Goal: Task Accomplishment & Management: Complete application form

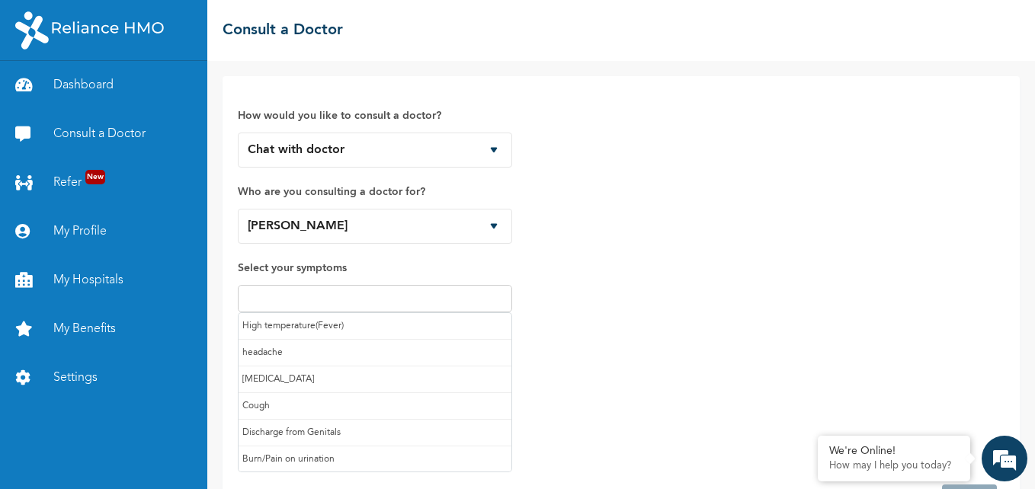
select select "361814"
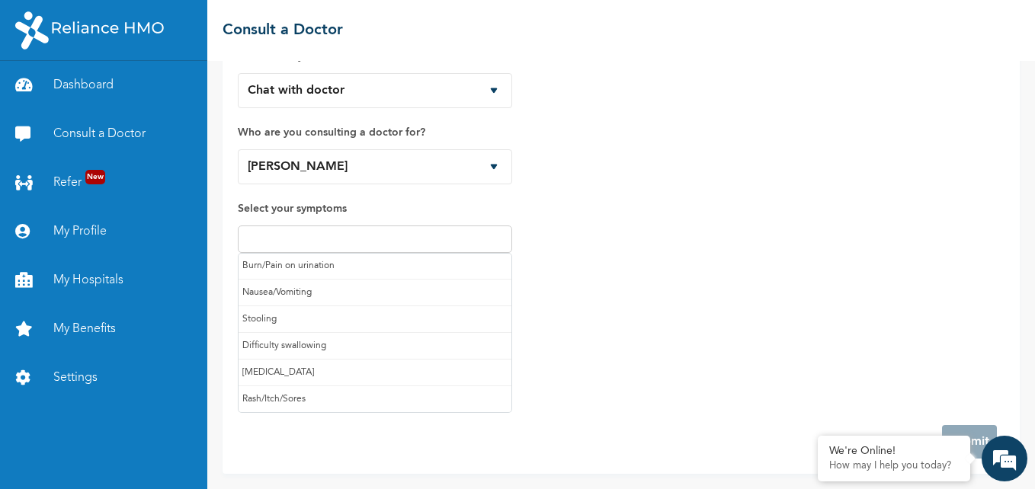
scroll to position [136, 0]
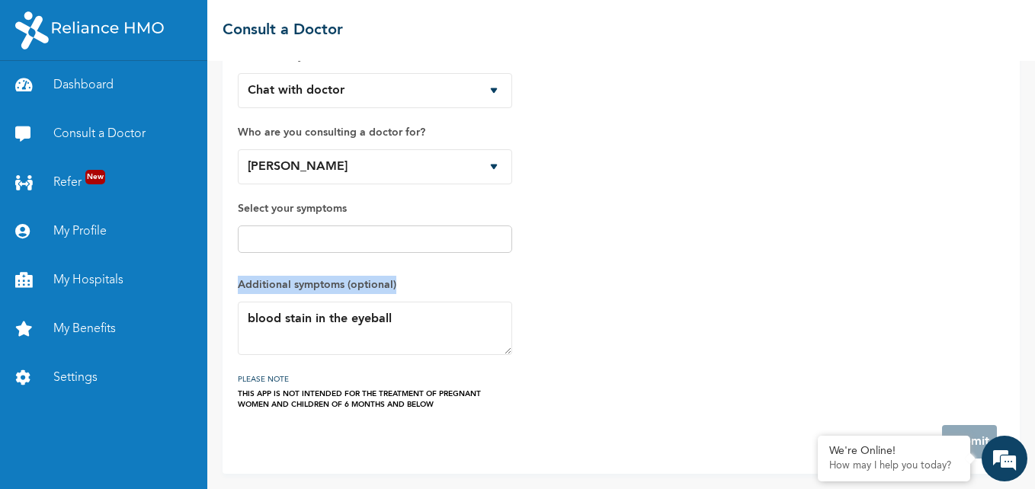
drag, startPoint x: 504, startPoint y: 301, endPoint x: 359, endPoint y: 237, distance: 159.0
click at [359, 237] on div "How would you like to consult a doctor? Chat with doctor Phone Call Who are you…" at bounding box center [621, 221] width 766 height 378
click at [359, 237] on input "text" at bounding box center [374, 239] width 265 height 18
type input "itching"
click at [664, 253] on div "How would you like to consult a doctor? Chat with doctor Phone Call Who are you…" at bounding box center [621, 221] width 766 height 378
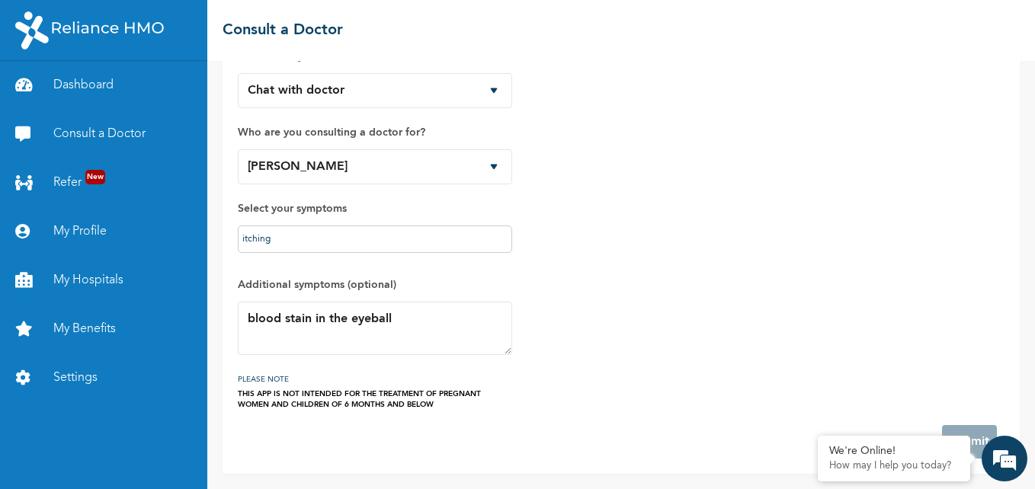
click at [694, 263] on div "How would you like to consult a doctor? Chat with doctor Phone Call Who are you…" at bounding box center [621, 221] width 766 height 378
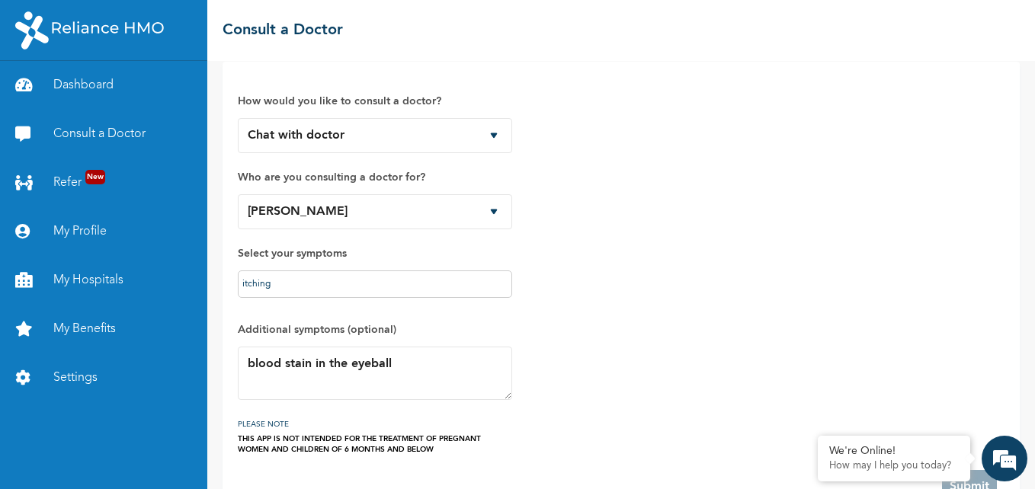
scroll to position [0, 0]
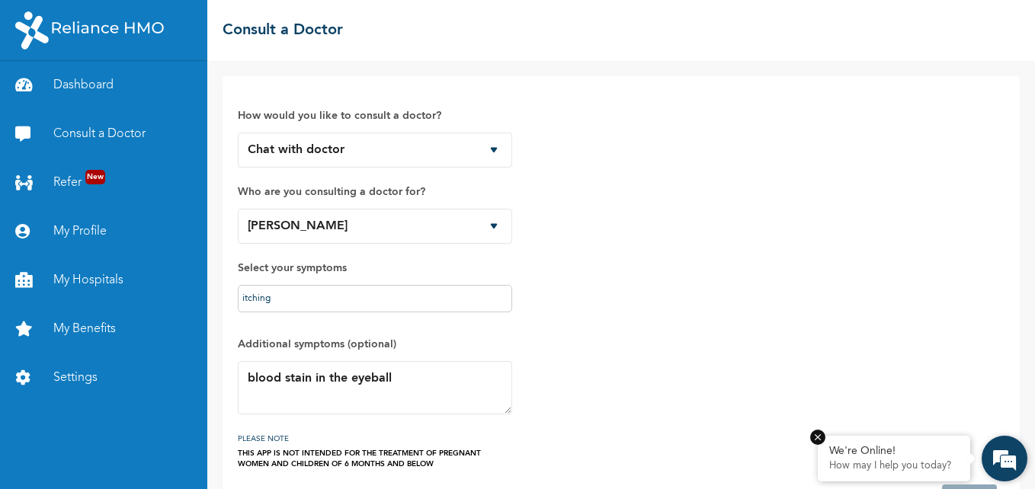
click at [821, 437] on em at bounding box center [817, 437] width 15 height 15
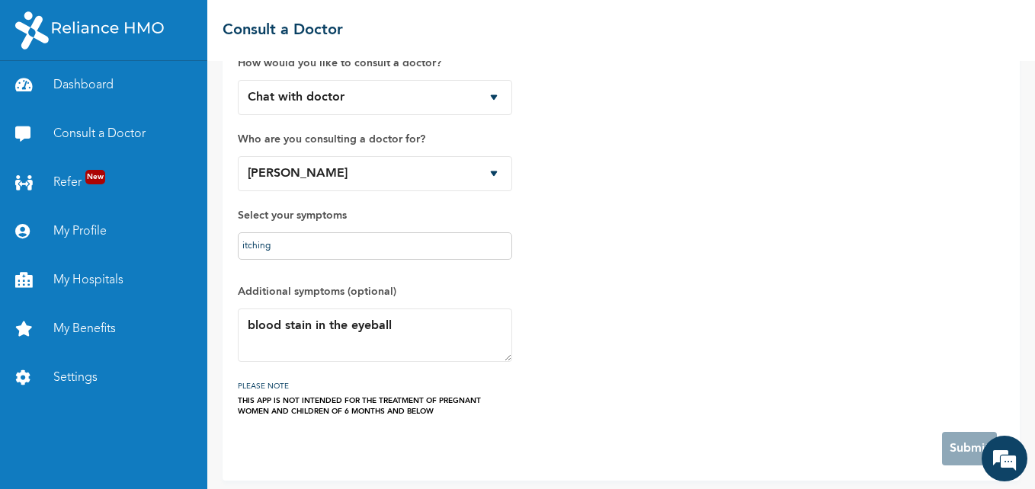
scroll to position [59, 0]
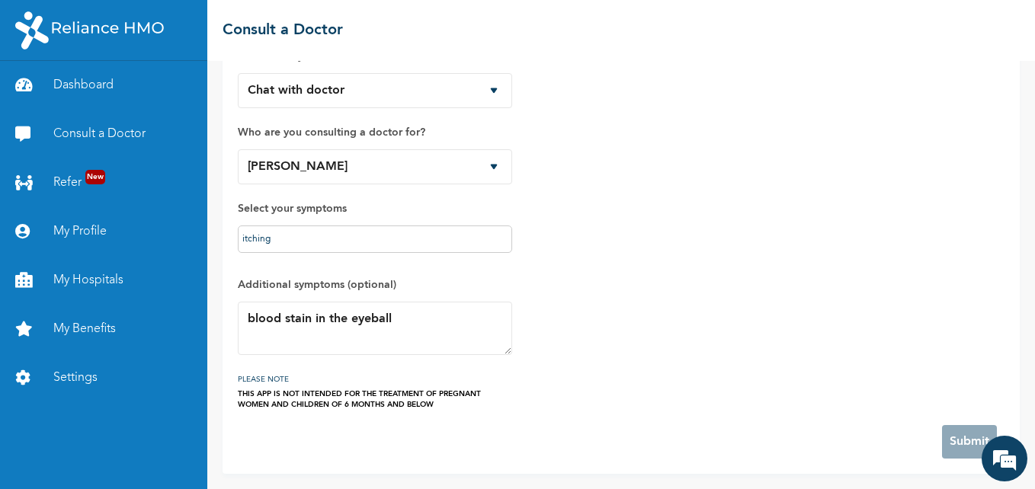
click at [476, 398] on div "THIS APP IS NOT INTENDED FOR THE TREATMENT OF PREGNANT WOMEN AND CHILDREN OF 6 …" at bounding box center [375, 399] width 274 height 21
click at [433, 305] on textarea "blood stain in the eyeball" at bounding box center [375, 328] width 274 height 53
type textarea "blood stain in the eyeball"
click at [442, 235] on input "itching" at bounding box center [374, 239] width 265 height 18
type input "itching"
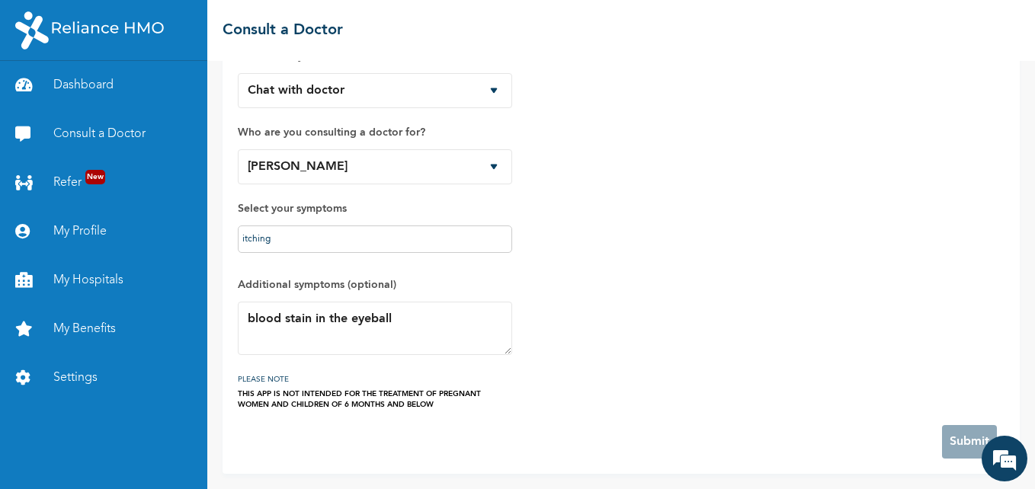
click at [569, 272] on div "How would you like to consult a doctor? Chat with doctor Phone Call Who are you…" at bounding box center [621, 221] width 766 height 378
click at [492, 171] on select "Myself [PERSON_NAME] [PERSON_NAME] Mide-[PERSON_NAME][DEMOGRAPHIC_DATA] [PERSON…" at bounding box center [375, 166] width 274 height 35
click at [238, 149] on select "Myself [PERSON_NAME] [PERSON_NAME] Mide-[PERSON_NAME][DEMOGRAPHIC_DATA] [PERSON…" at bounding box center [375, 166] width 274 height 35
click at [482, 91] on select "Chat with doctor Phone Call" at bounding box center [375, 90] width 274 height 35
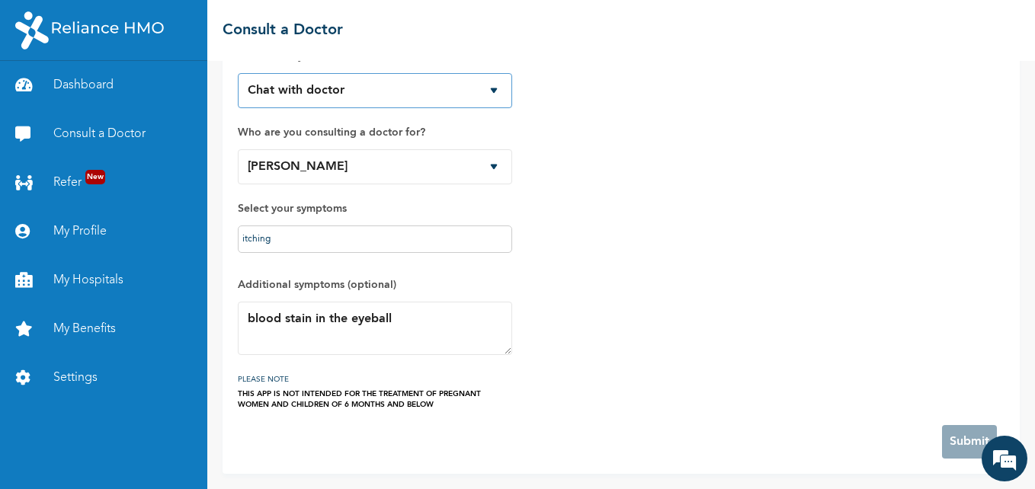
click at [482, 91] on select "Chat with doctor Phone Call" at bounding box center [375, 90] width 274 height 35
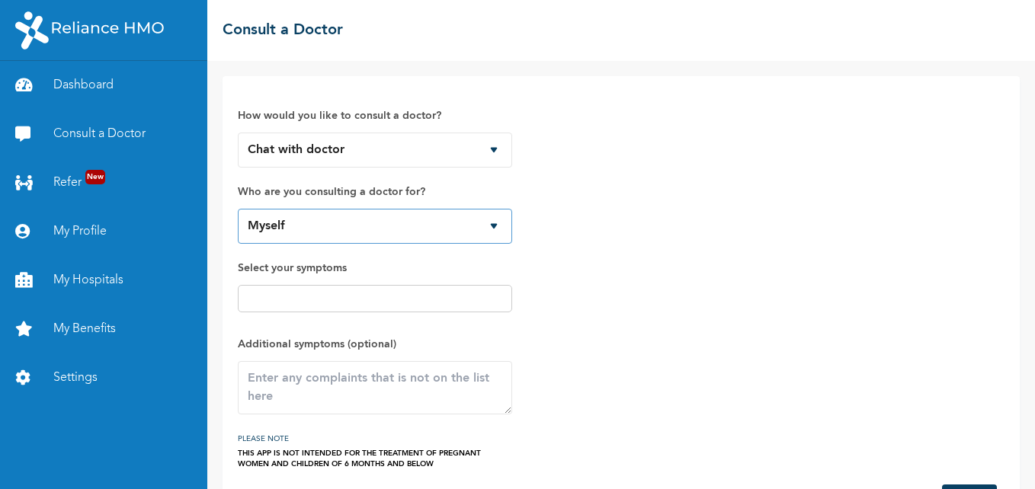
click at [427, 232] on select "Myself [PERSON_NAME] [PERSON_NAME] Mide-[PERSON_NAME][DEMOGRAPHIC_DATA] [PERSON…" at bounding box center [375, 226] width 274 height 35
select select "361814"
click at [238, 209] on select "Myself [PERSON_NAME] [PERSON_NAME] Mide-[PERSON_NAME][DEMOGRAPHIC_DATA] [PERSON…" at bounding box center [375, 226] width 274 height 35
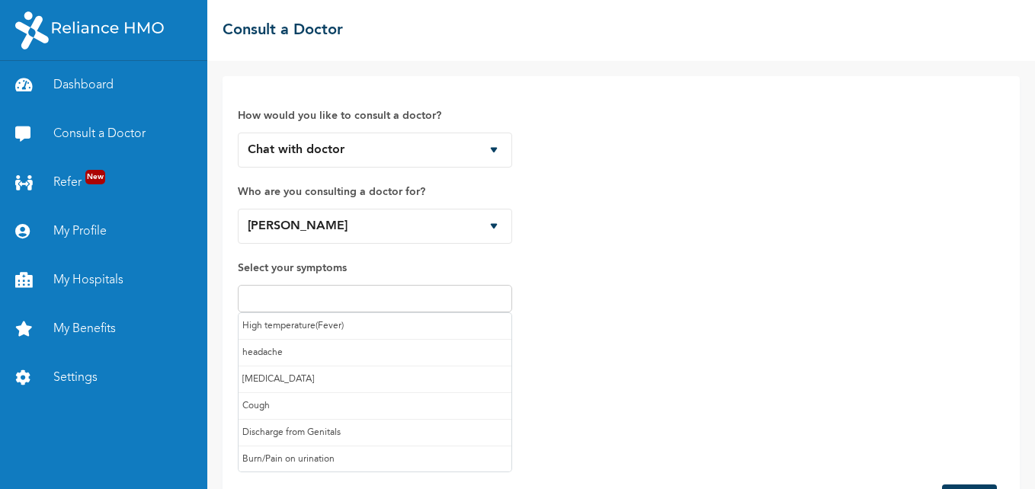
click at [340, 302] on input "text" at bounding box center [374, 298] width 265 height 18
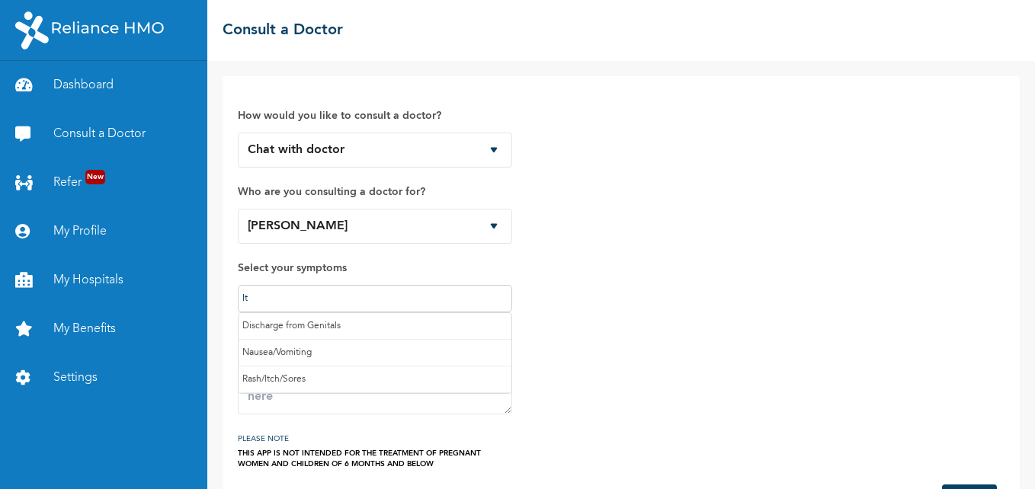
type input "Itc"
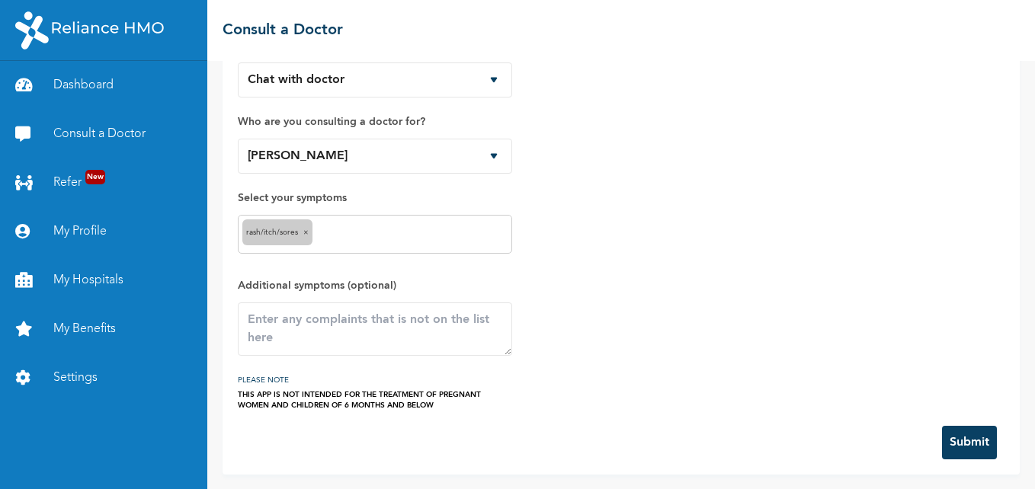
scroll to position [71, 0]
click at [386, 339] on textarea at bounding box center [375, 328] width 274 height 53
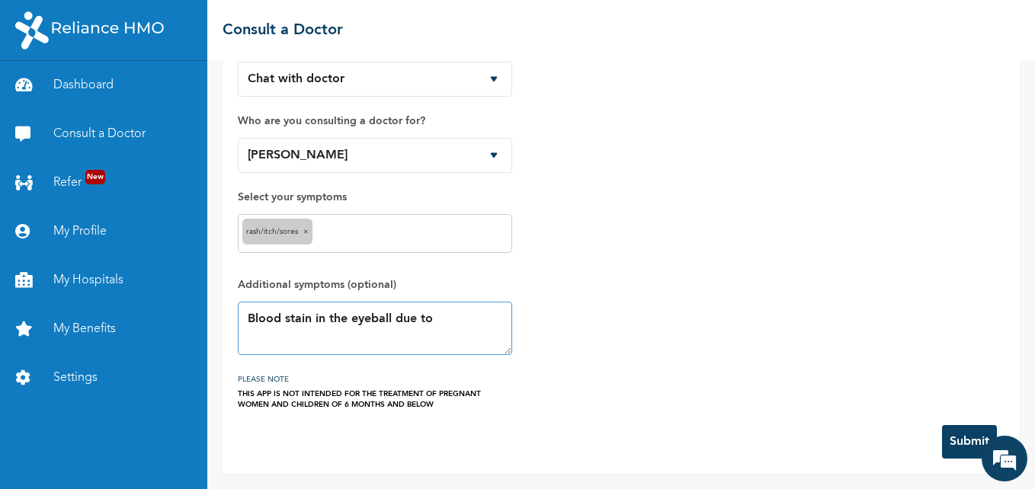
scroll to position [0, 0]
type textarea "Blood stain in the eyeball due to a fall of an handfan on the eye"
click at [942, 442] on button "Submit" at bounding box center [969, 442] width 55 height 34
